Goal: Transaction & Acquisition: Purchase product/service

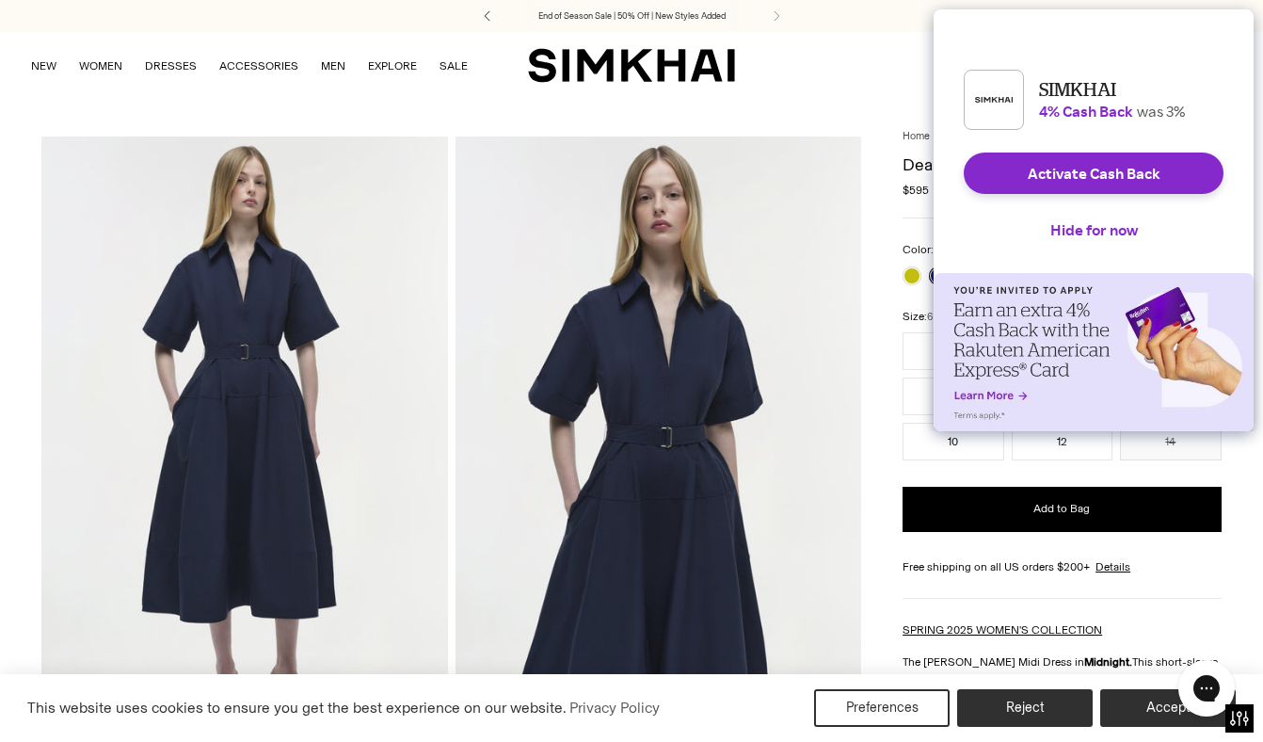
click at [490, 20] on icon at bounding box center [487, 15] width 23 height 11
click at [1058, 241] on button "Hide for now" at bounding box center [1095, 229] width 118 height 41
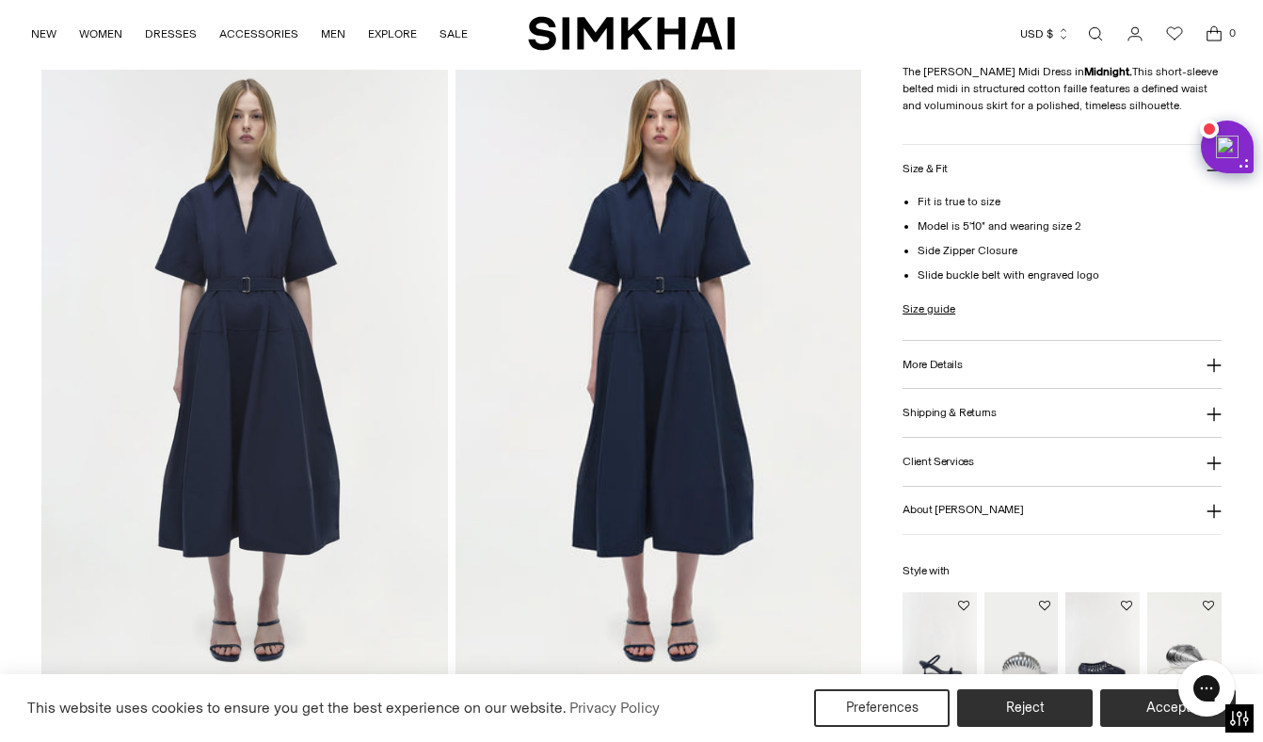
scroll to position [1314, 0]
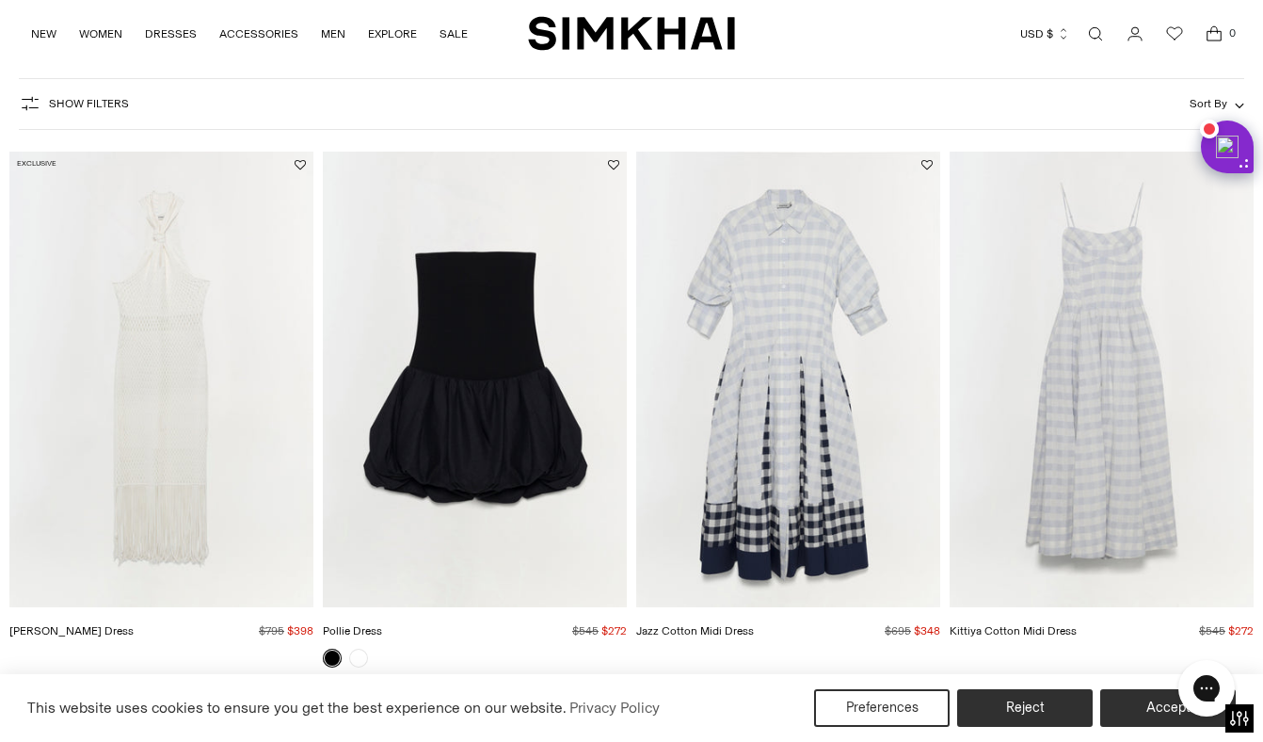
scroll to position [104, 0]
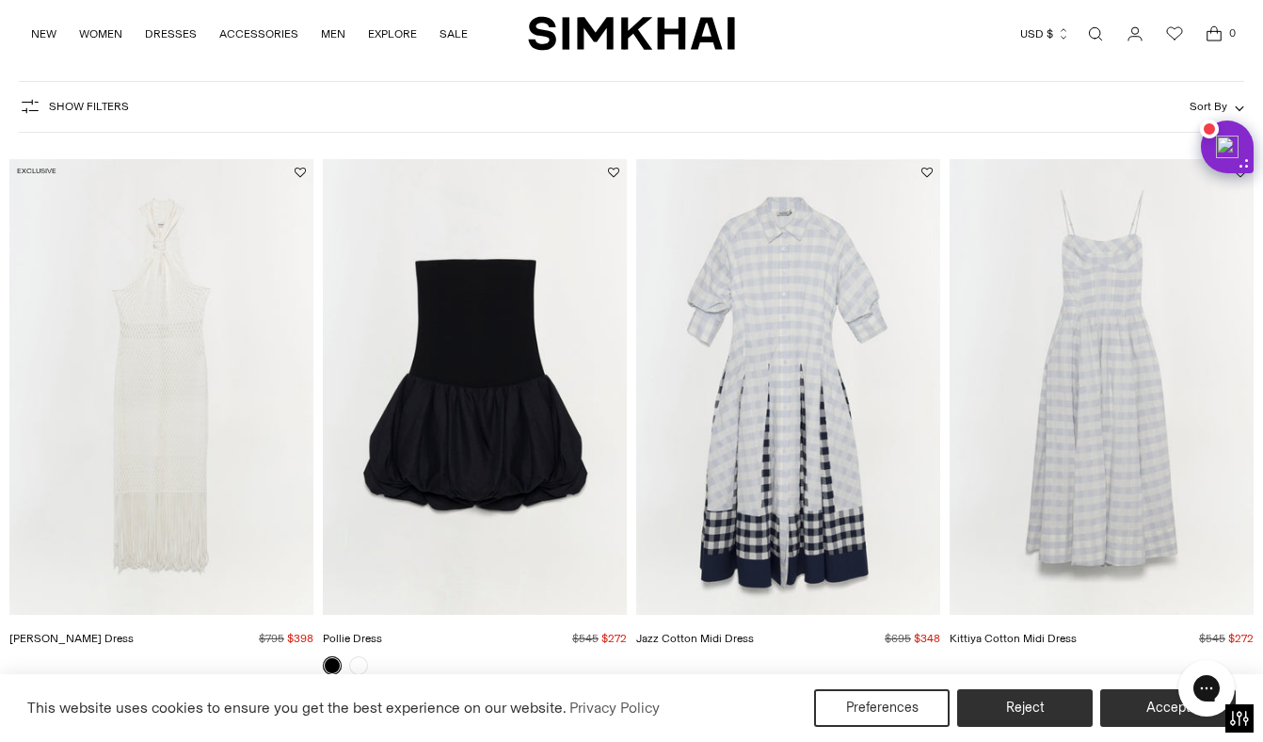
click at [80, 105] on span "Show Filters" at bounding box center [89, 106] width 80 height 13
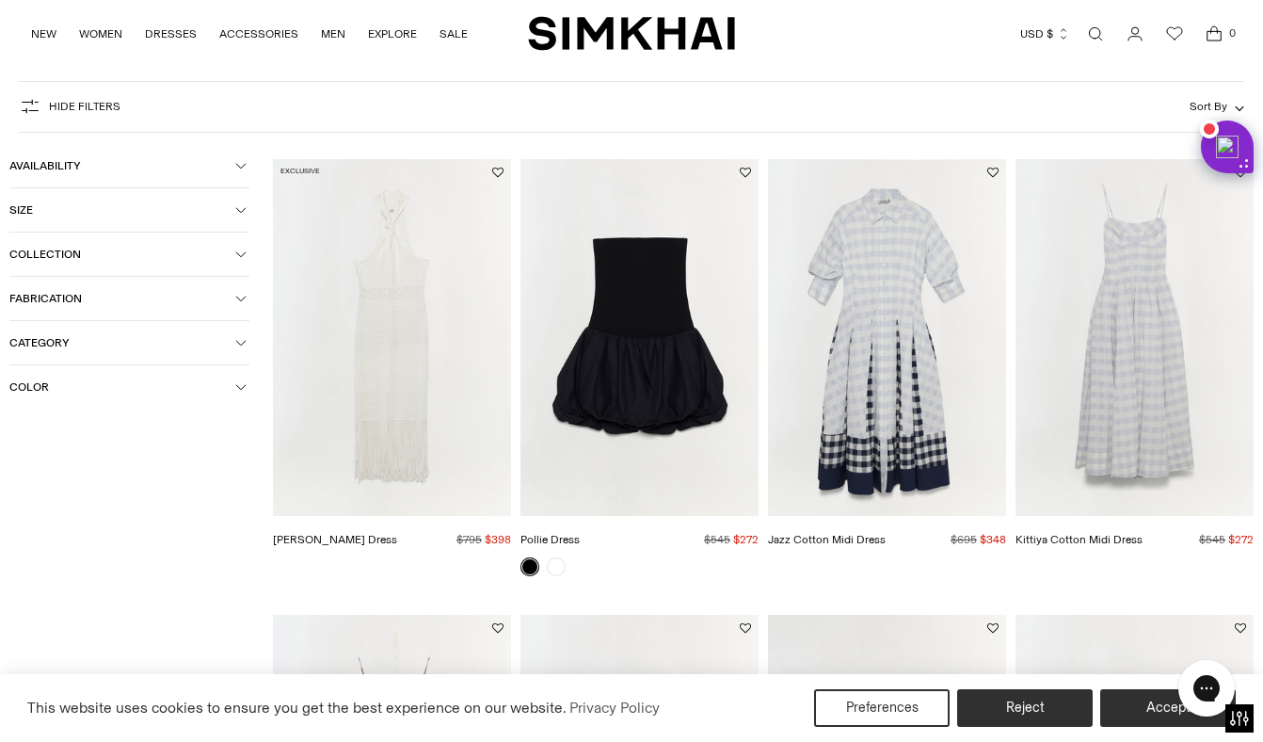
click at [238, 208] on icon "button" at bounding box center [240, 209] width 11 height 11
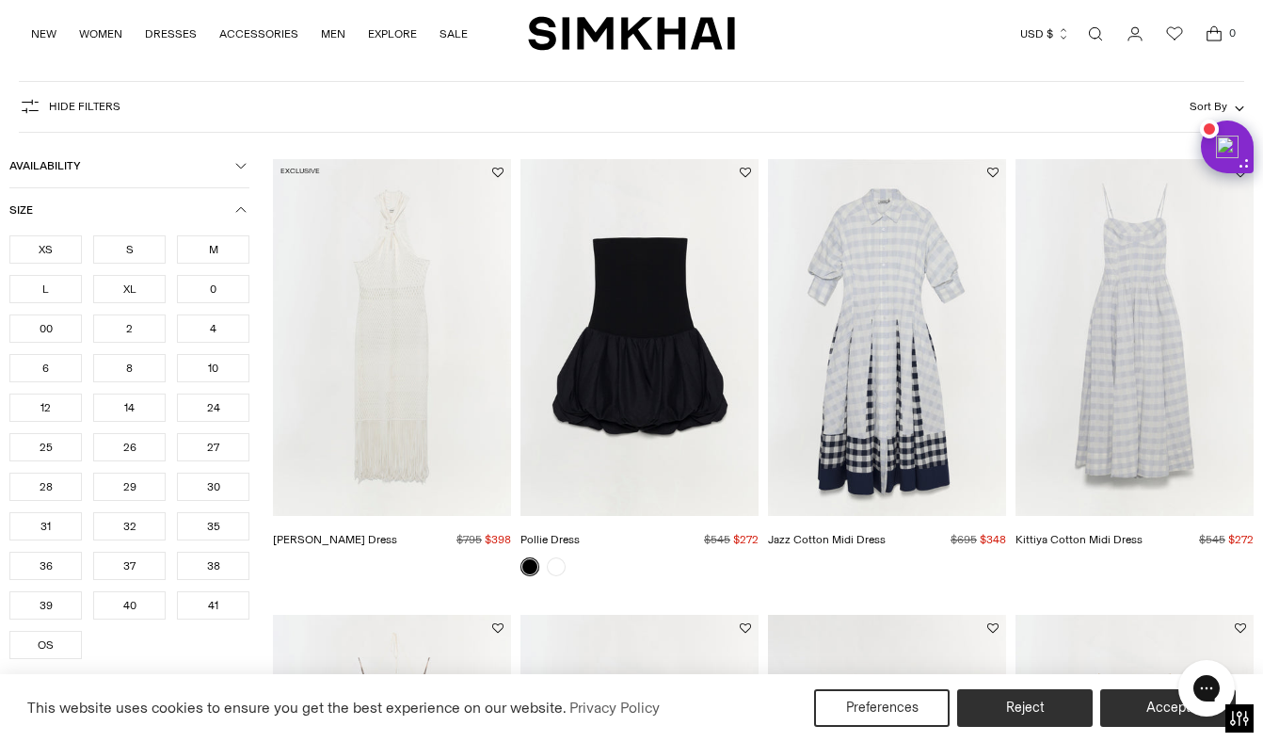
click at [129, 247] on div "S" at bounding box center [129, 249] width 72 height 28
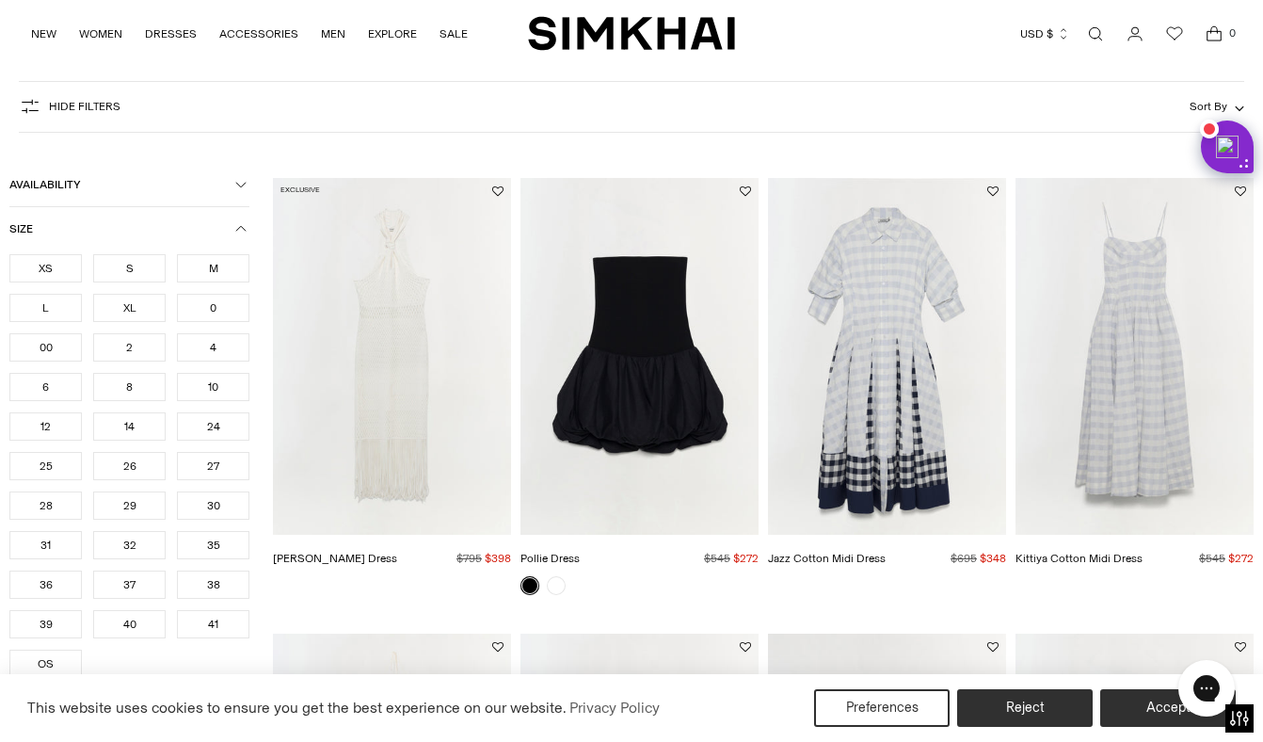
click at [226, 355] on div "4" at bounding box center [213, 347] width 72 height 28
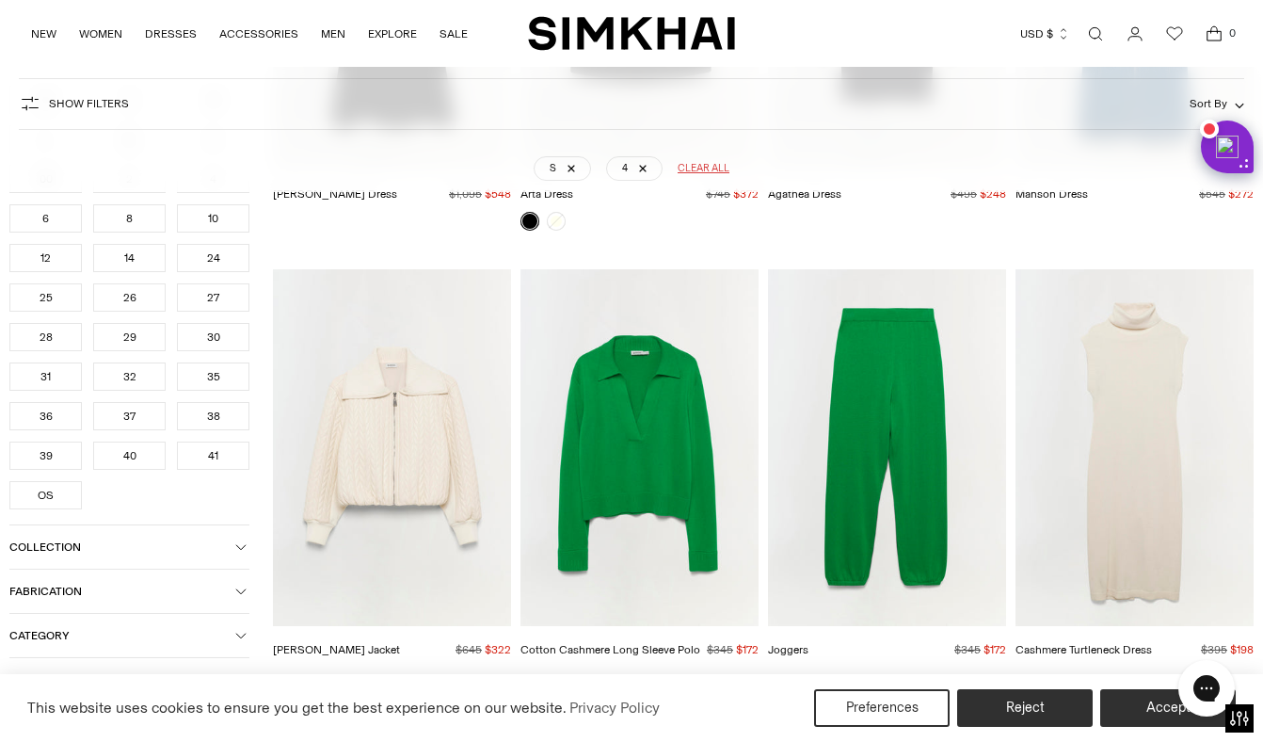
scroll to position [15532, 0]
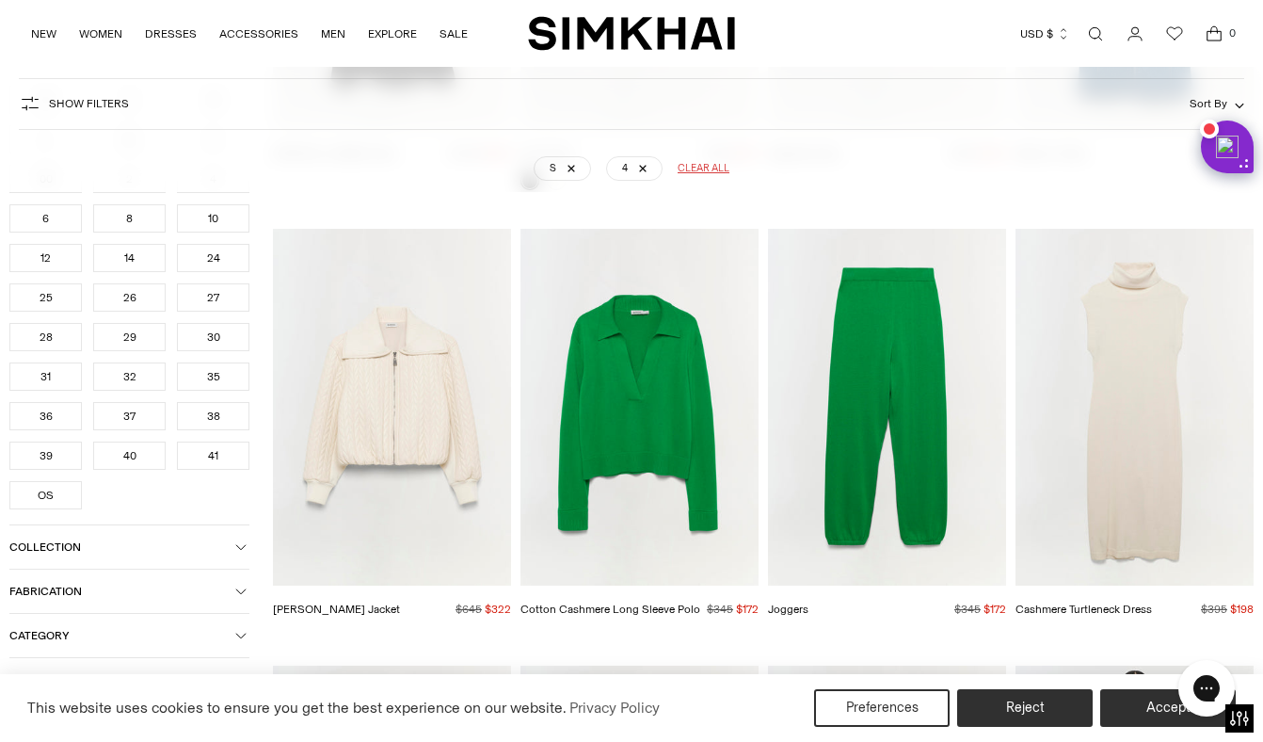
click at [0, 0] on img "Cashmere Turtleneck Dress" at bounding box center [0, 0] width 0 height 0
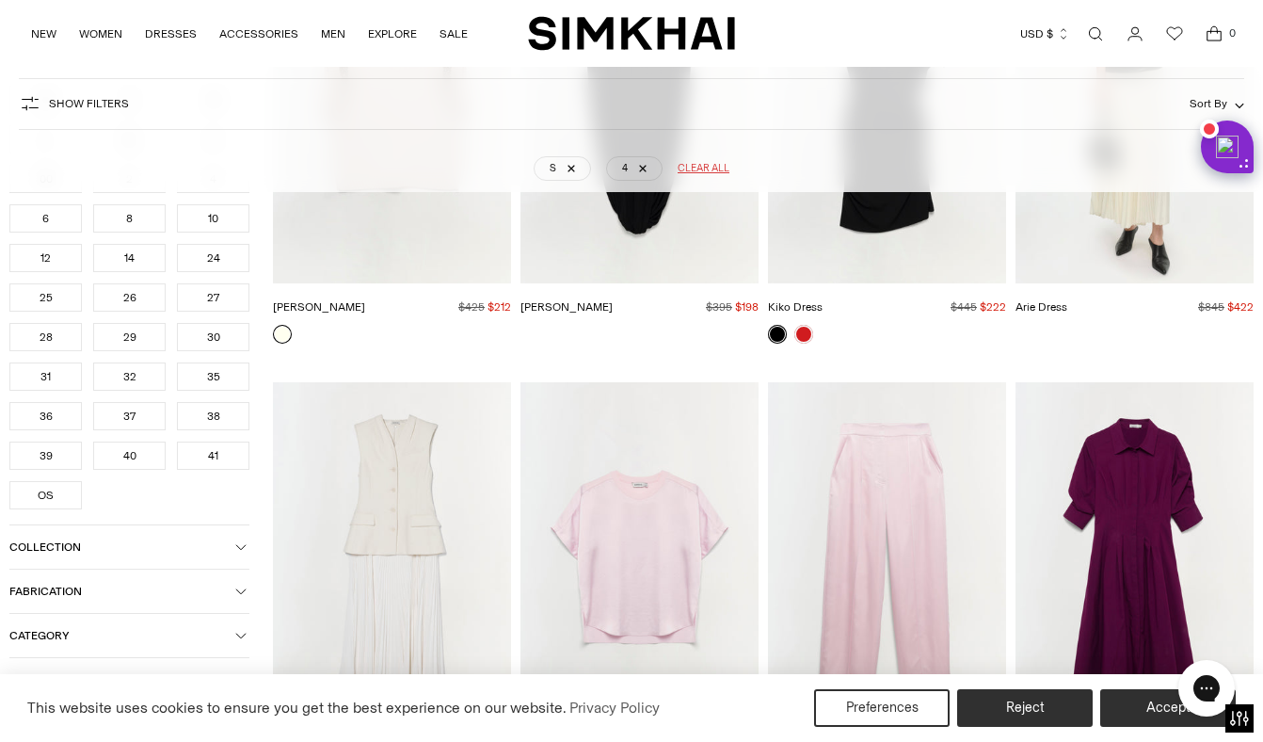
scroll to position [16421, 0]
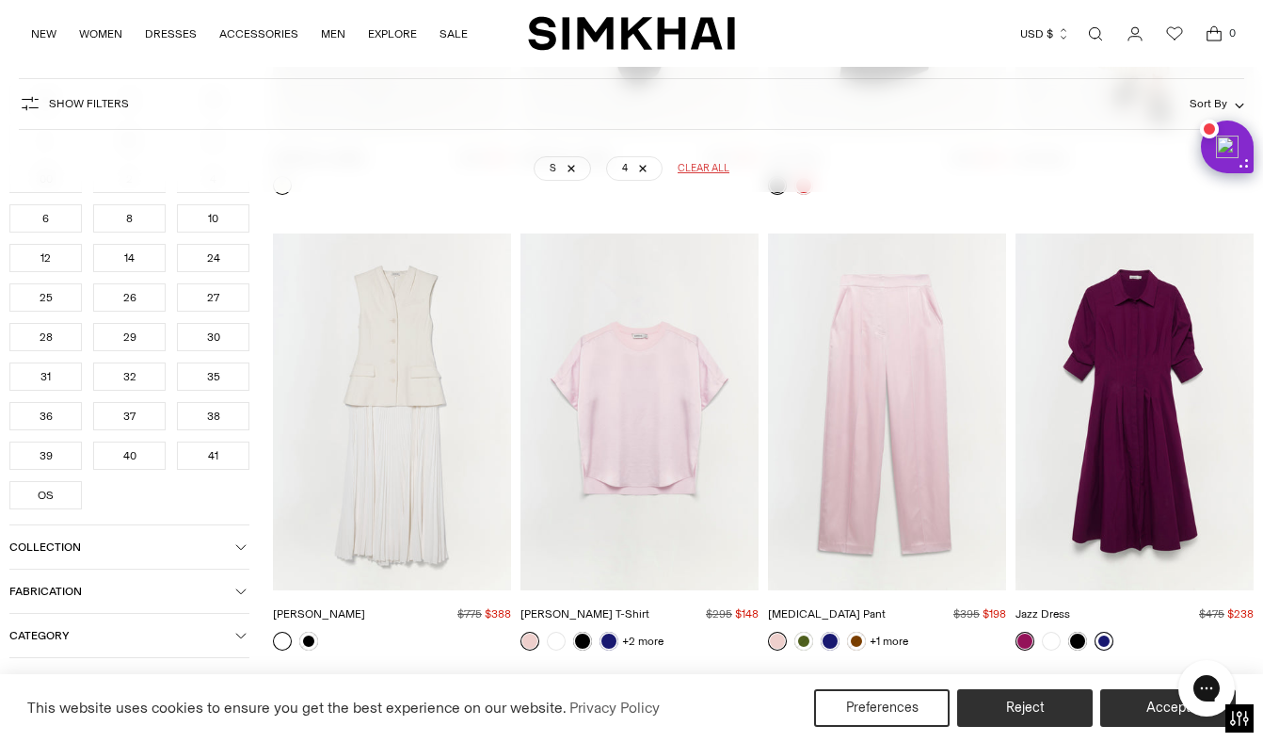
click at [1108, 632] on link at bounding box center [1104, 641] width 19 height 19
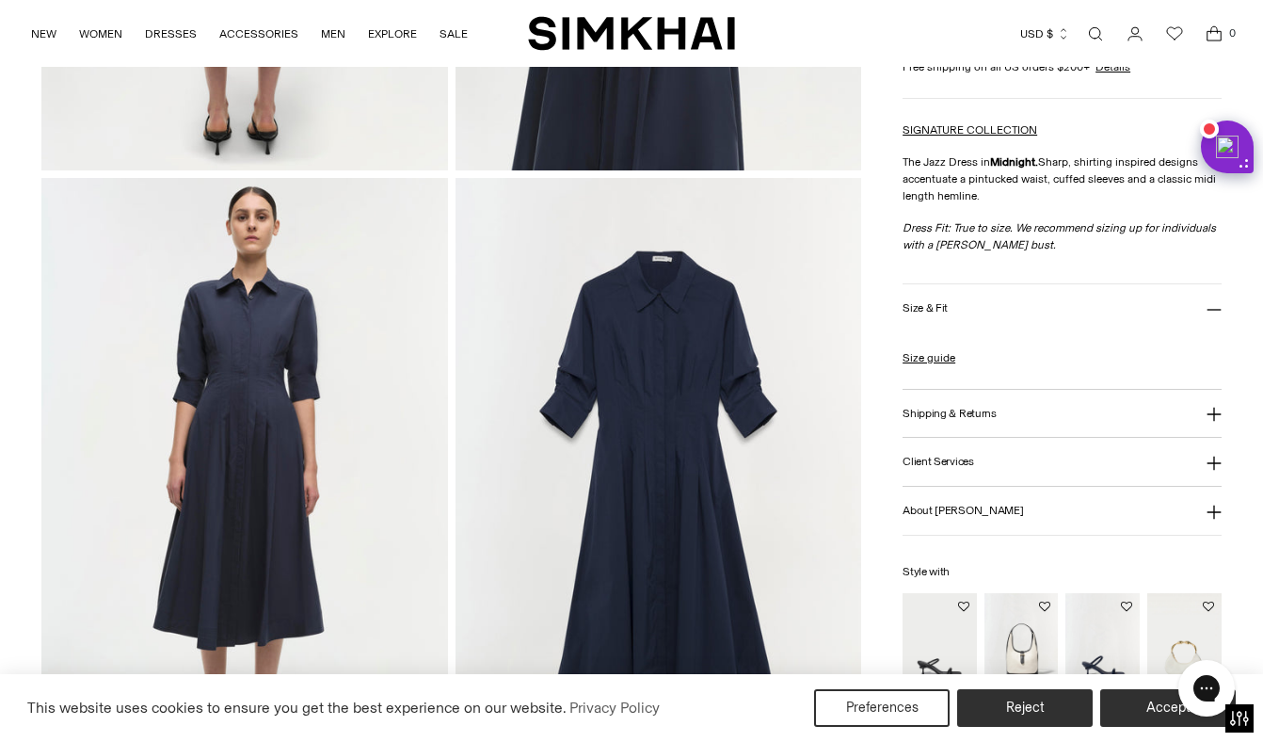
scroll to position [1197, 0]
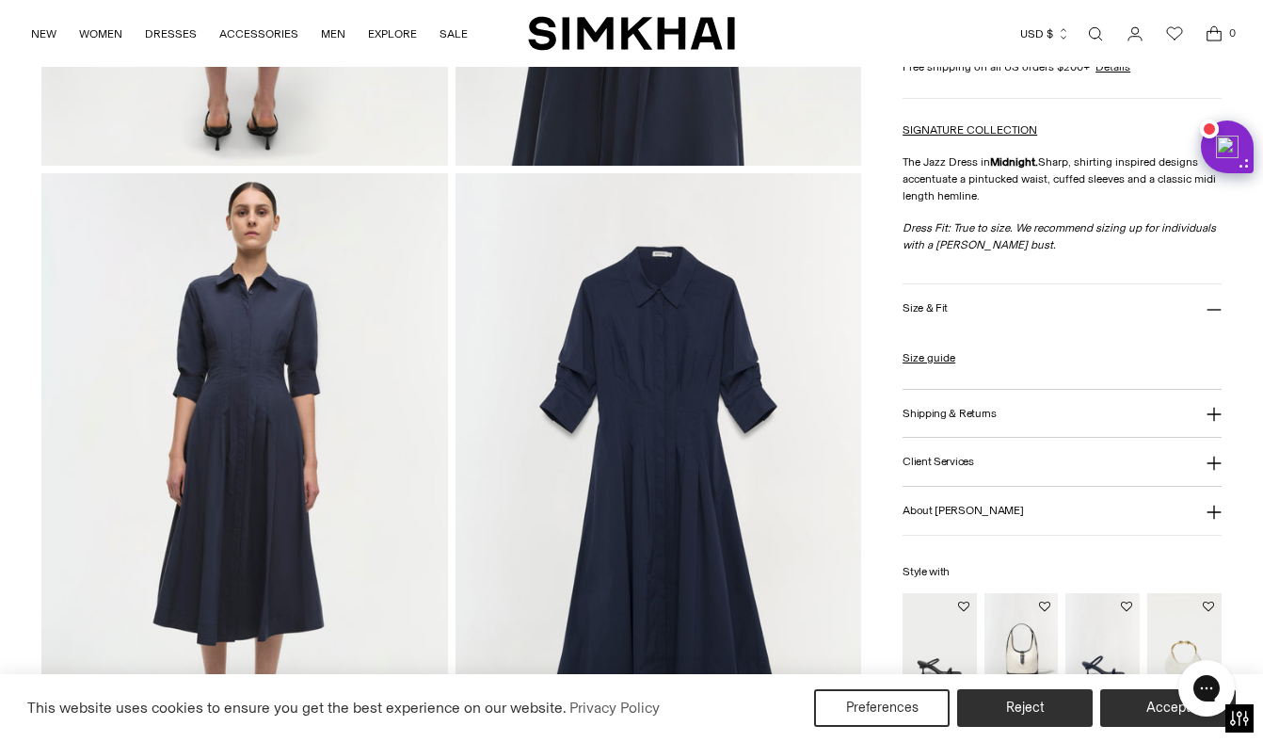
click at [257, 339] on img at bounding box center [244, 477] width 406 height 609
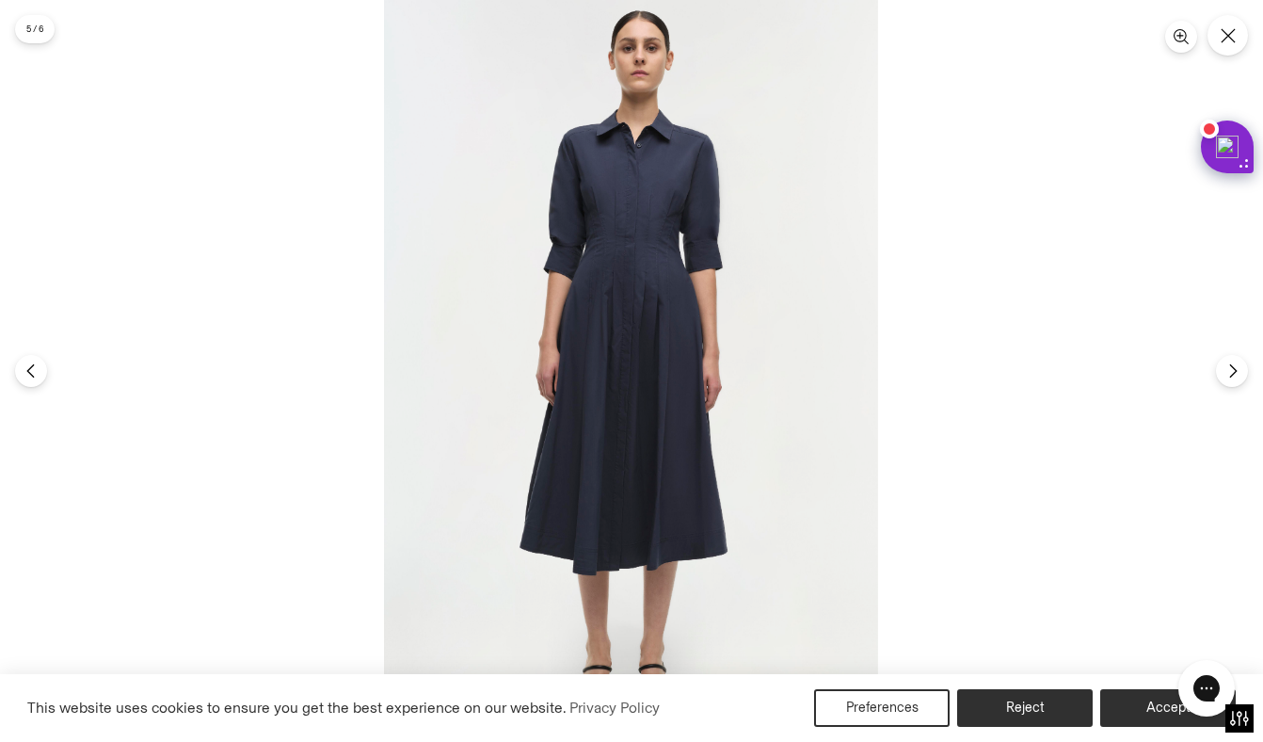
click at [657, 222] on img at bounding box center [631, 371] width 494 height 742
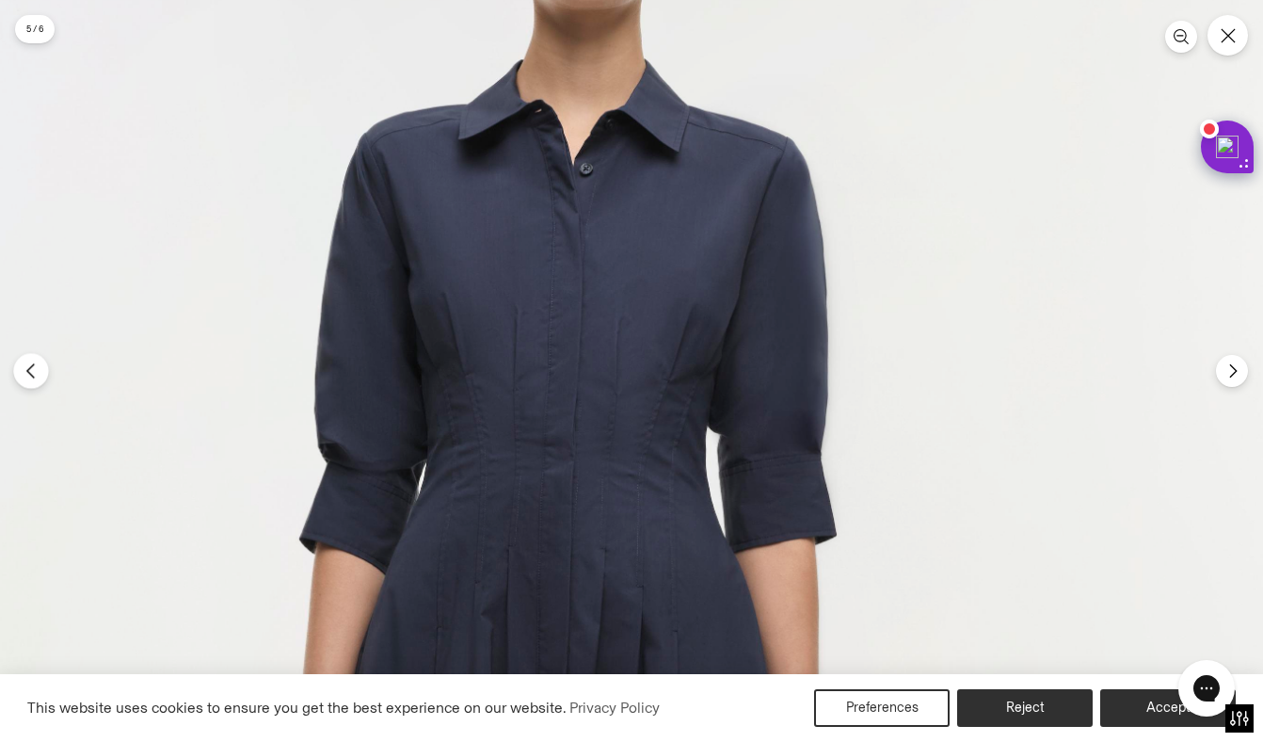
click at [40, 378] on button "Previous" at bounding box center [30, 370] width 35 height 35
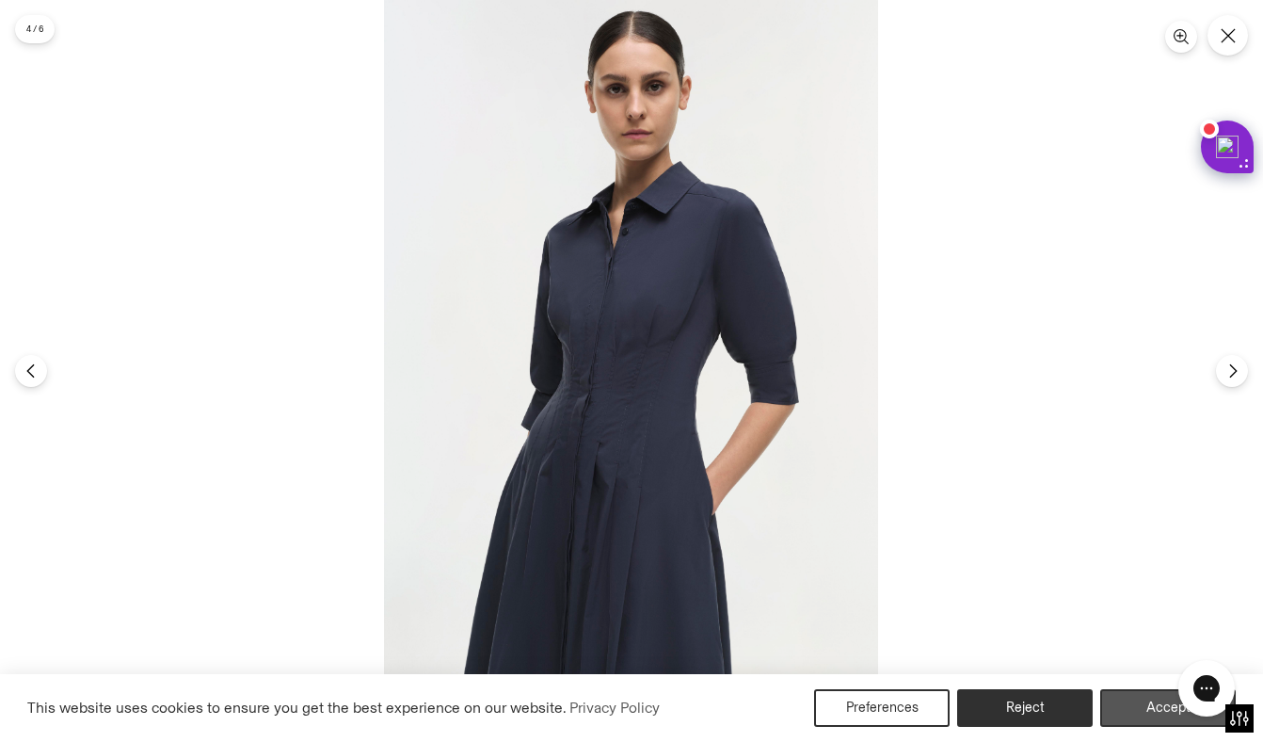
click at [1126, 711] on button "Accept" at bounding box center [1169, 708] width 136 height 38
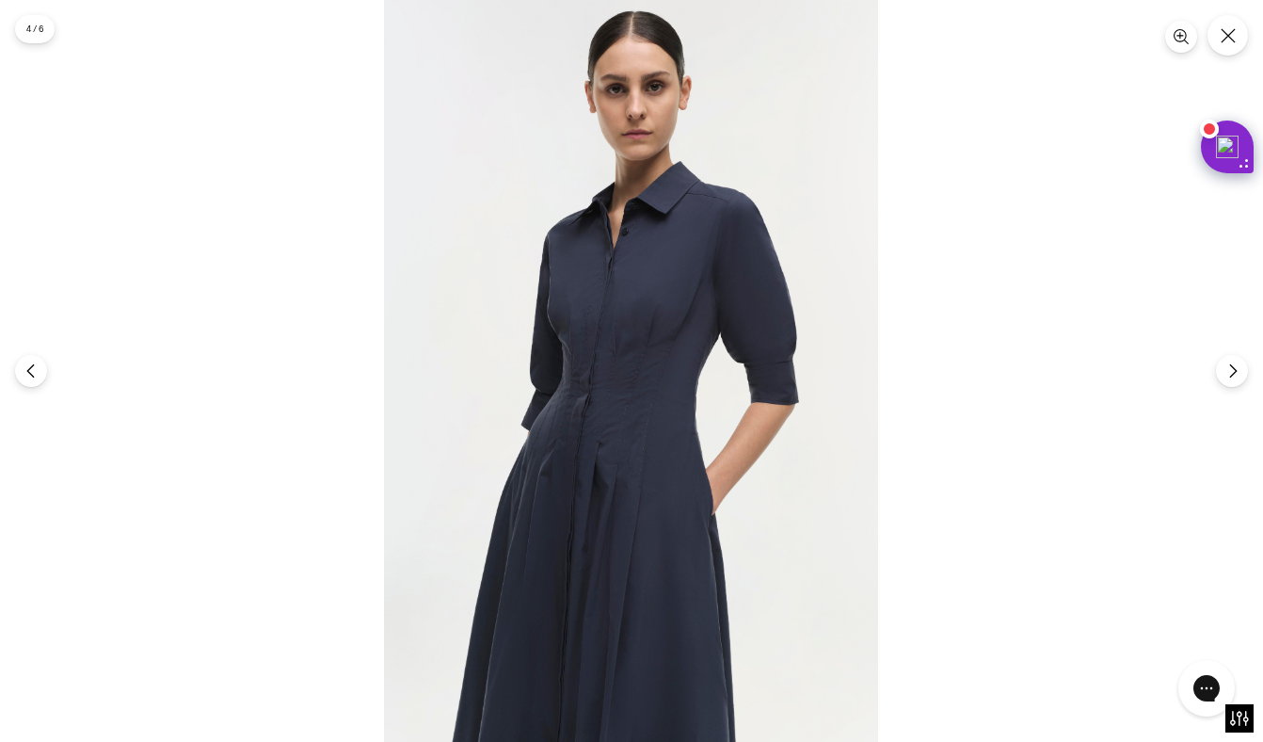
click at [29, 24] on div "4 / 6" at bounding box center [35, 29] width 40 height 28
click at [523, 312] on img at bounding box center [631, 371] width 494 height 742
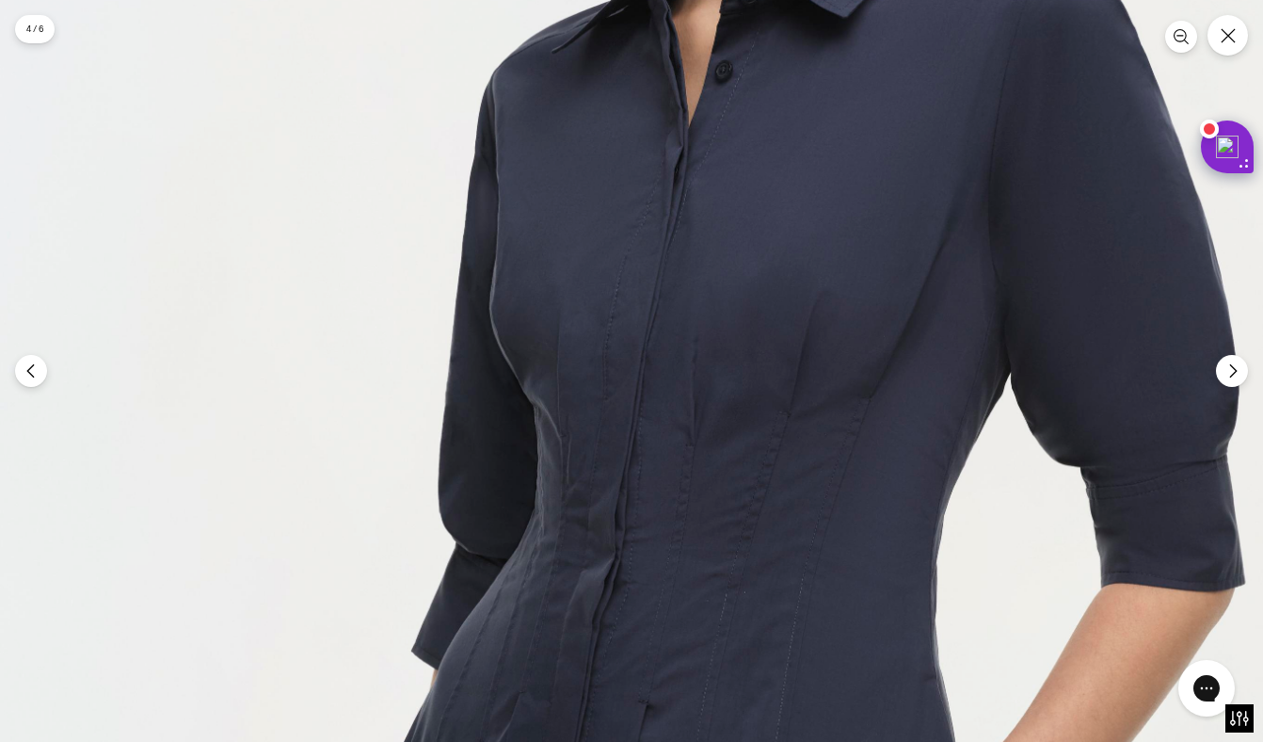
click at [523, 312] on img at bounding box center [742, 489] width 1484 height 2225
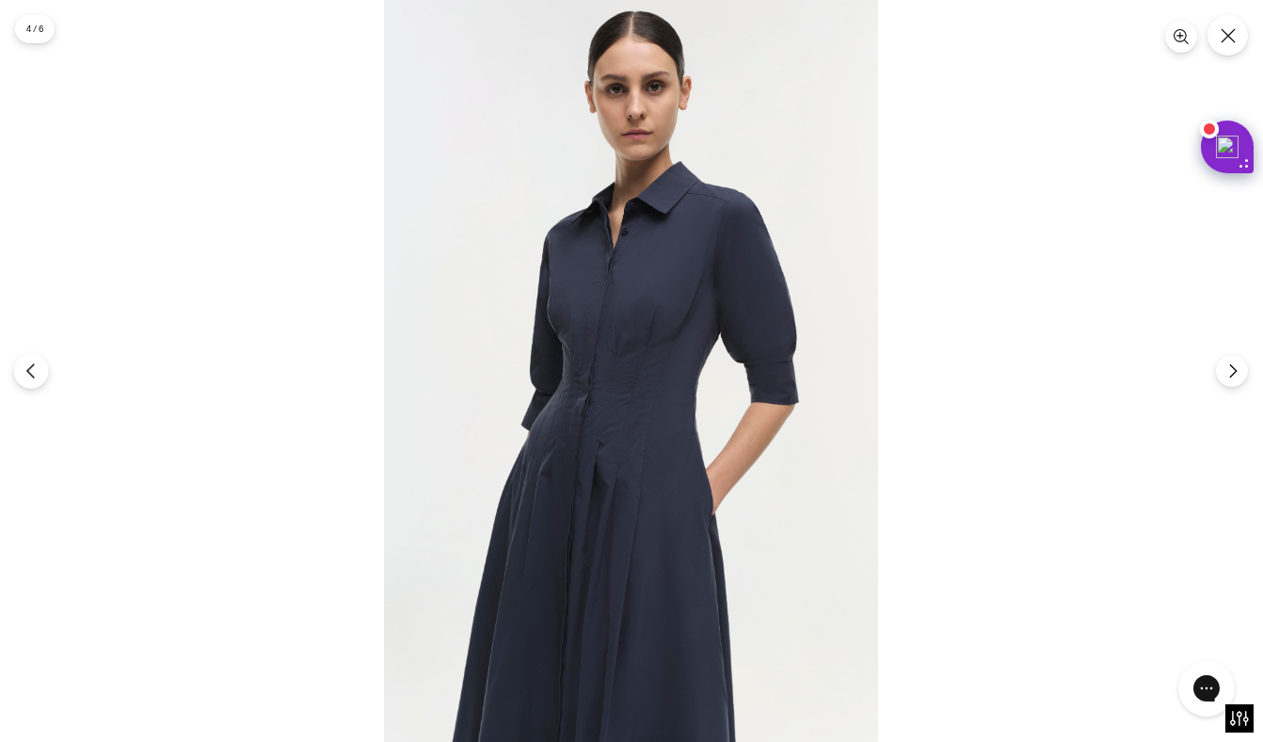
click at [33, 364] on icon "Previous" at bounding box center [29, 371] width 7 height 14
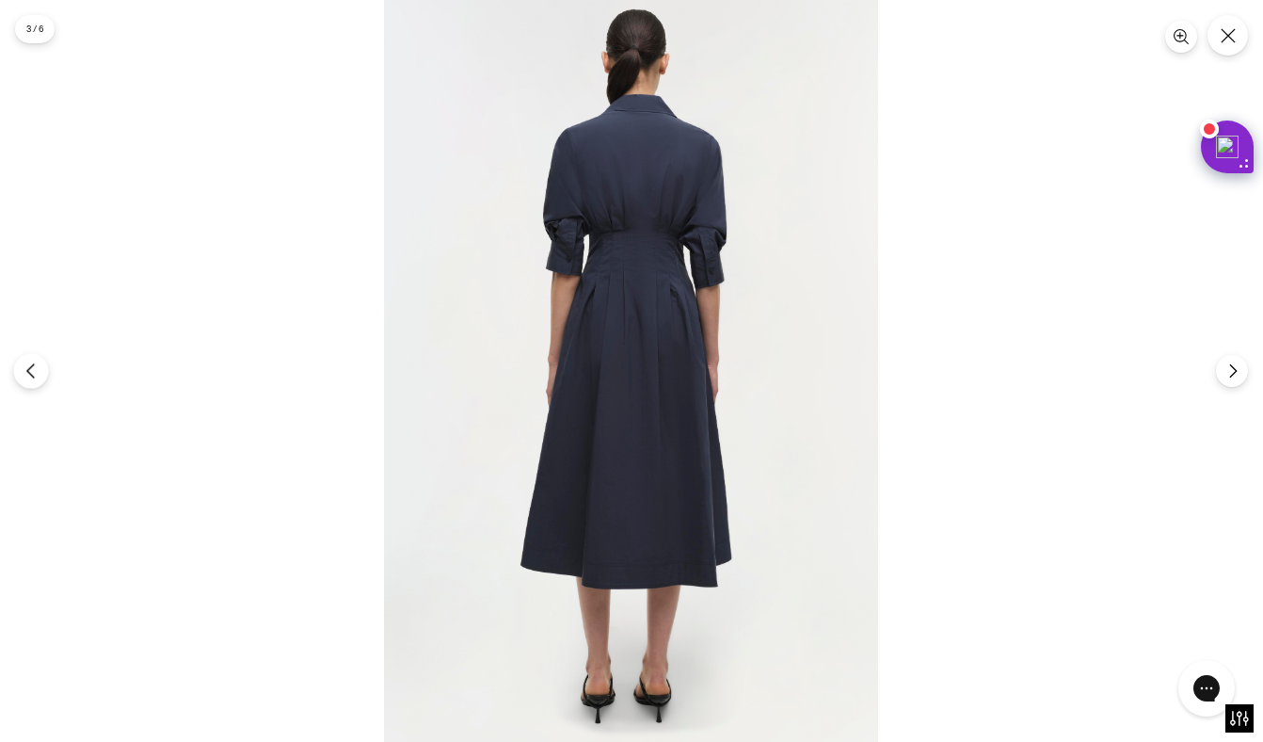
click at [33, 364] on icon "Previous" at bounding box center [29, 371] width 7 height 14
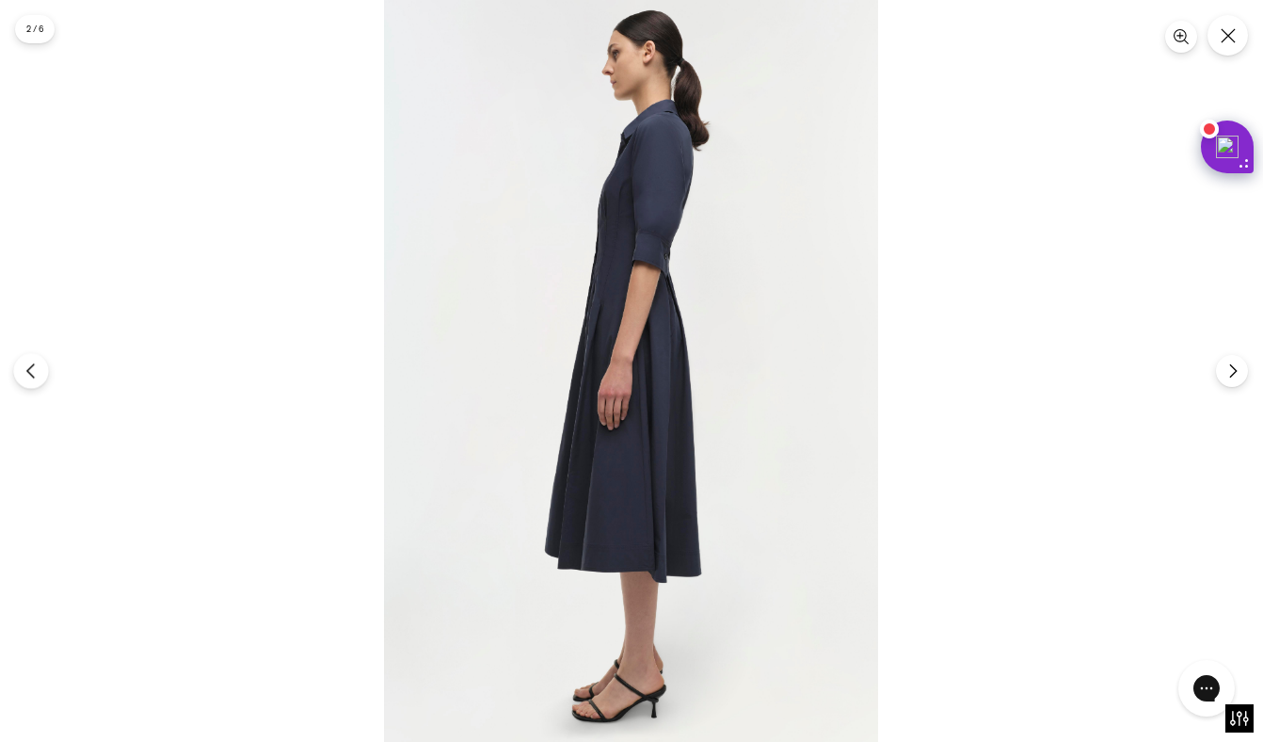
click at [33, 364] on icon "Previous" at bounding box center [29, 371] width 7 height 14
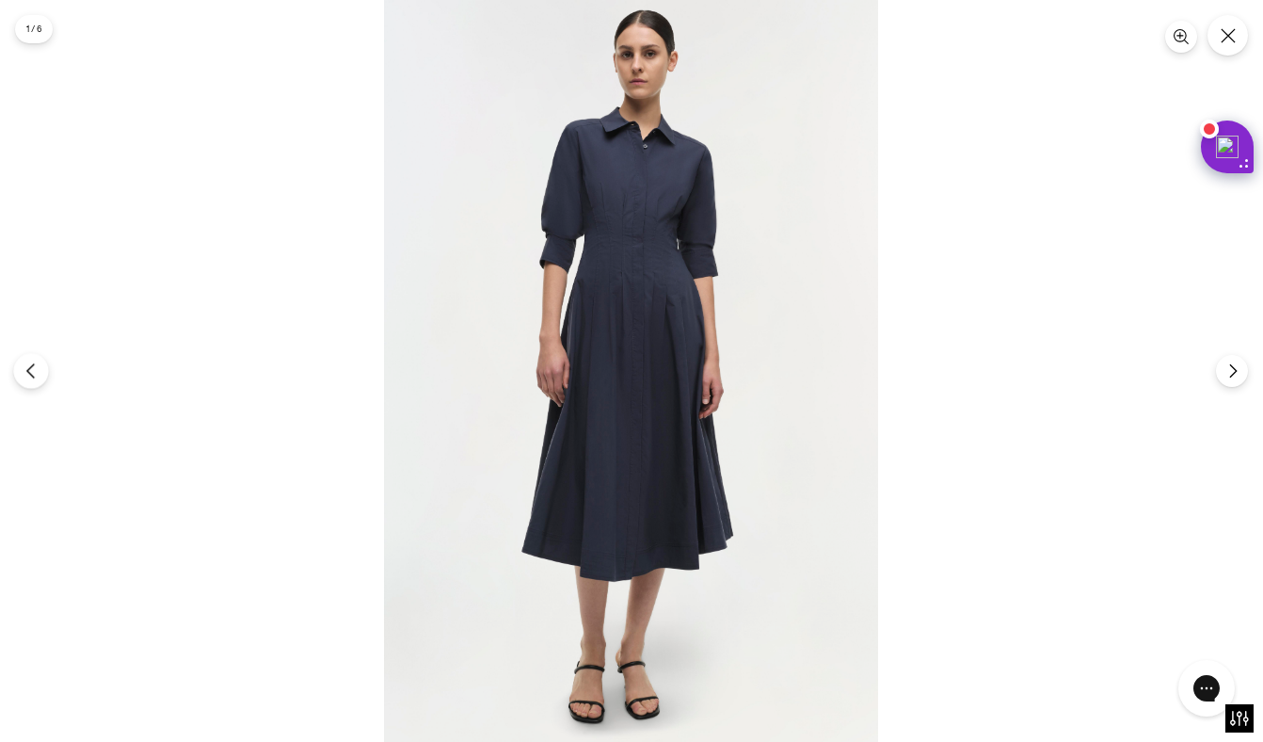
click at [33, 364] on icon "Previous" at bounding box center [29, 371] width 7 height 14
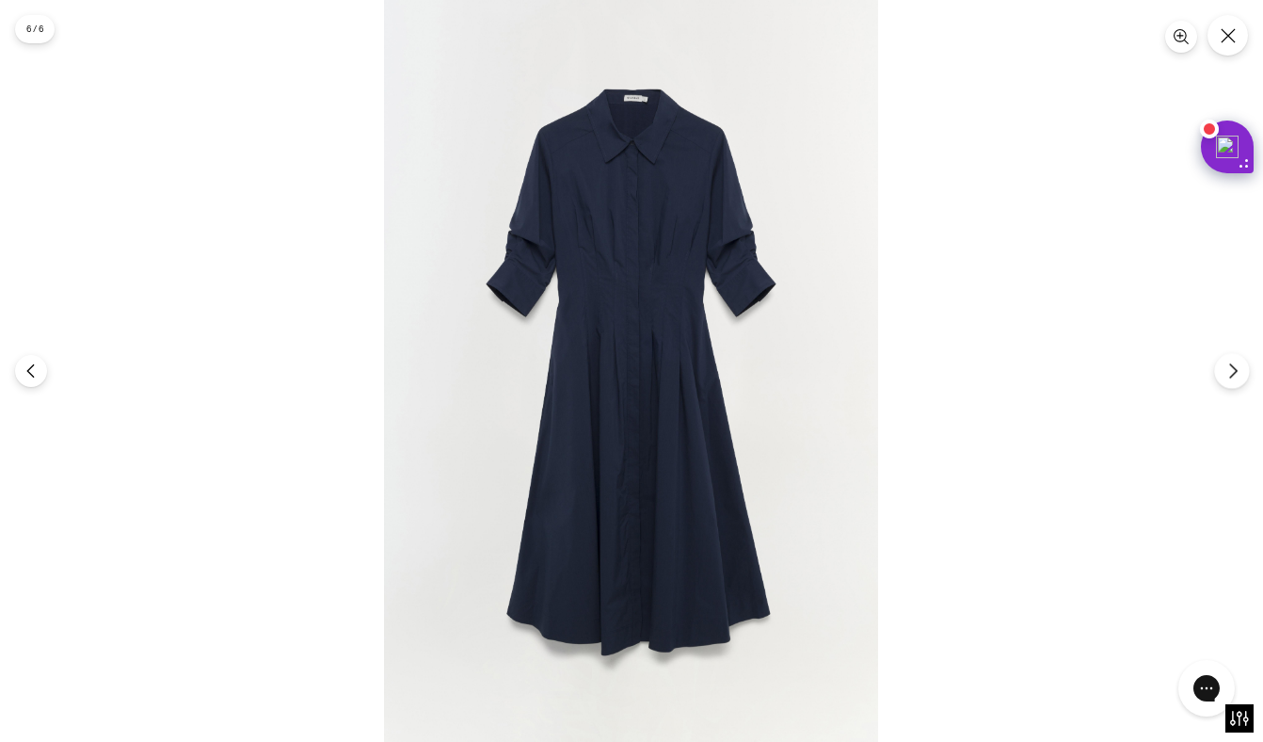
click at [1231, 373] on icon "Next" at bounding box center [1233, 370] width 17 height 17
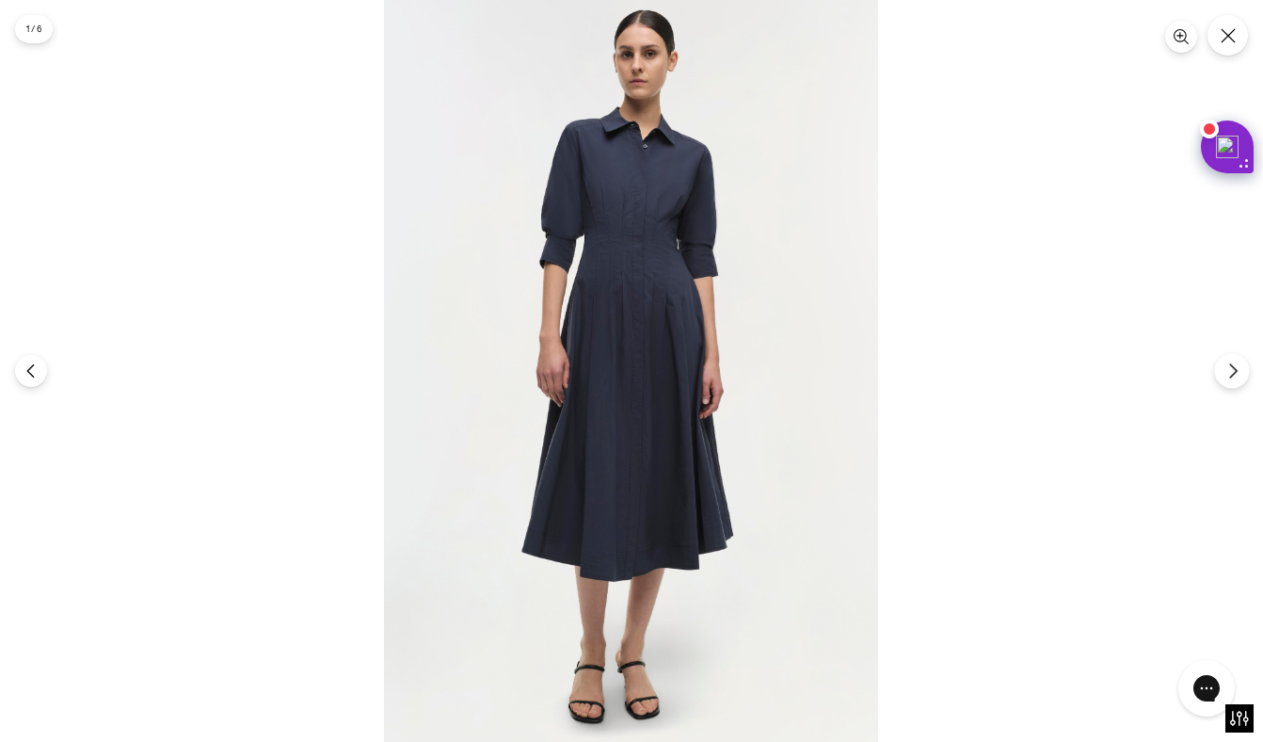
click at [1231, 373] on icon "Next" at bounding box center [1233, 370] width 17 height 17
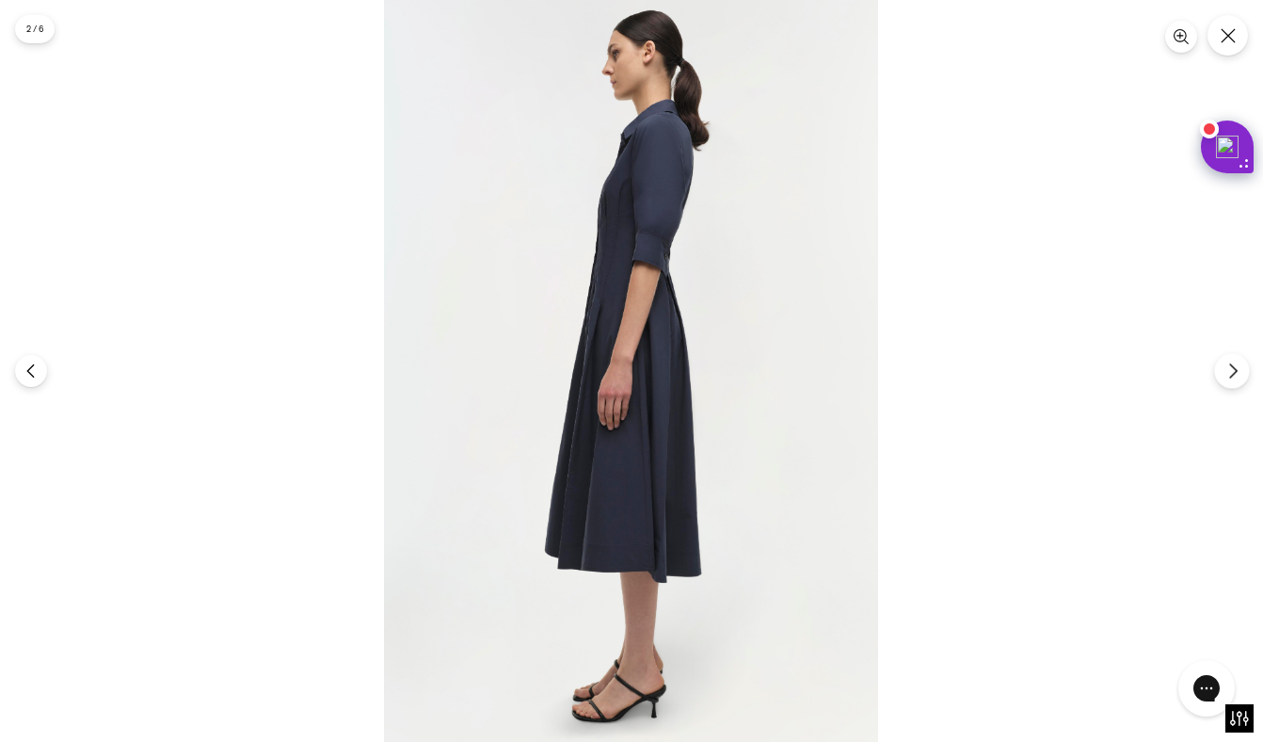
click at [1231, 373] on icon "Next" at bounding box center [1233, 370] width 17 height 17
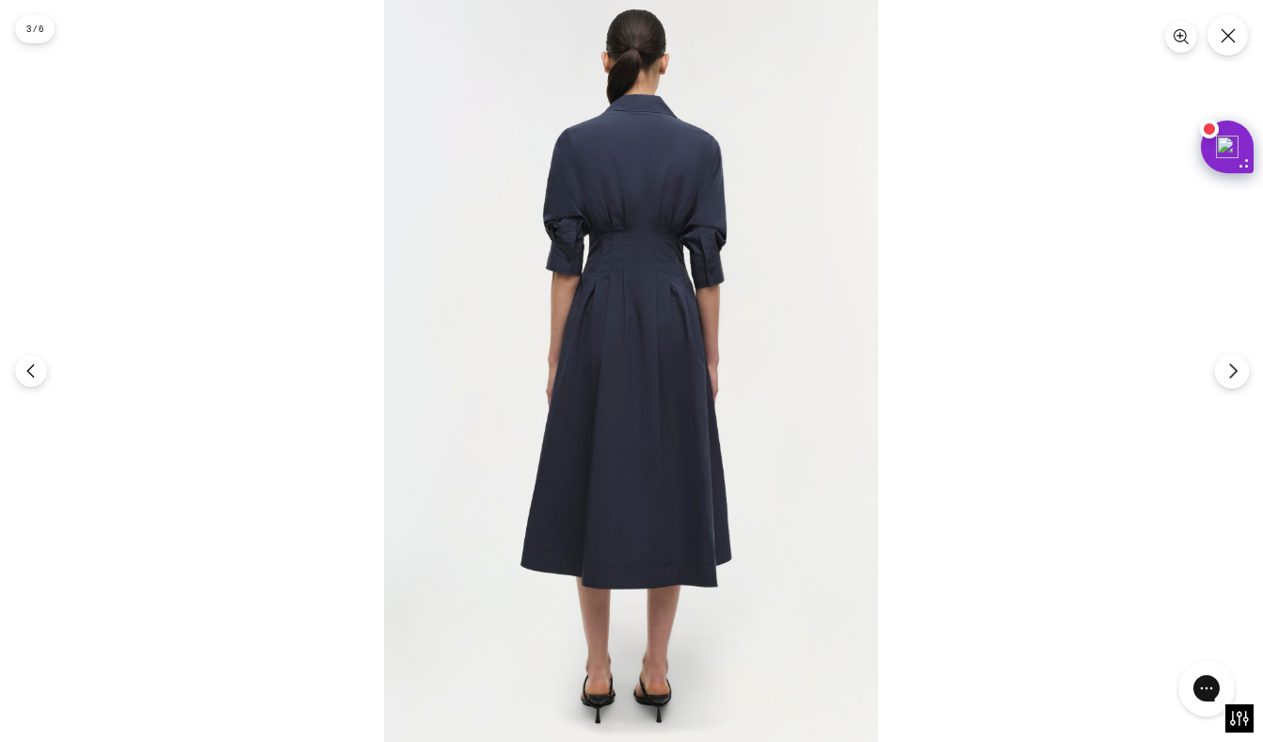
click at [1231, 373] on icon "Next" at bounding box center [1233, 370] width 17 height 17
